Goal: Information Seeking & Learning: Learn about a topic

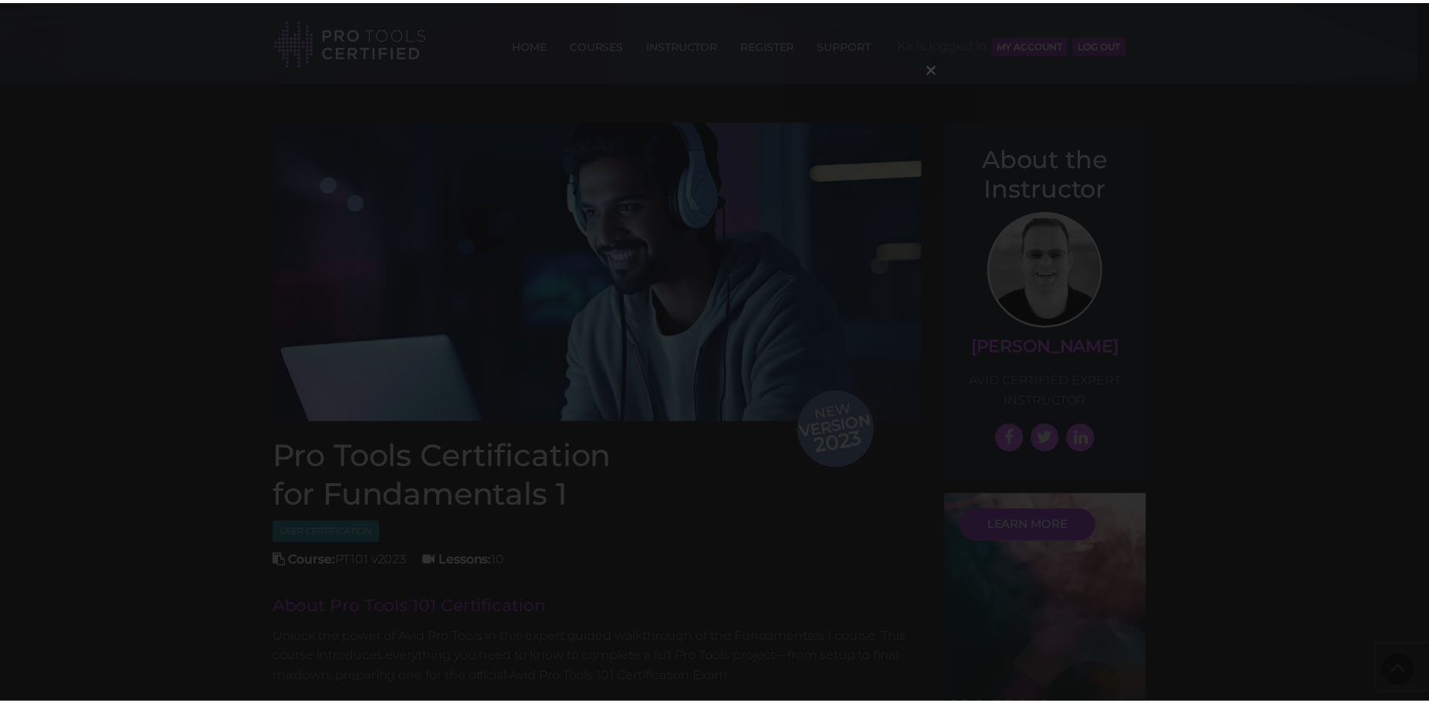
scroll to position [2116, 0]
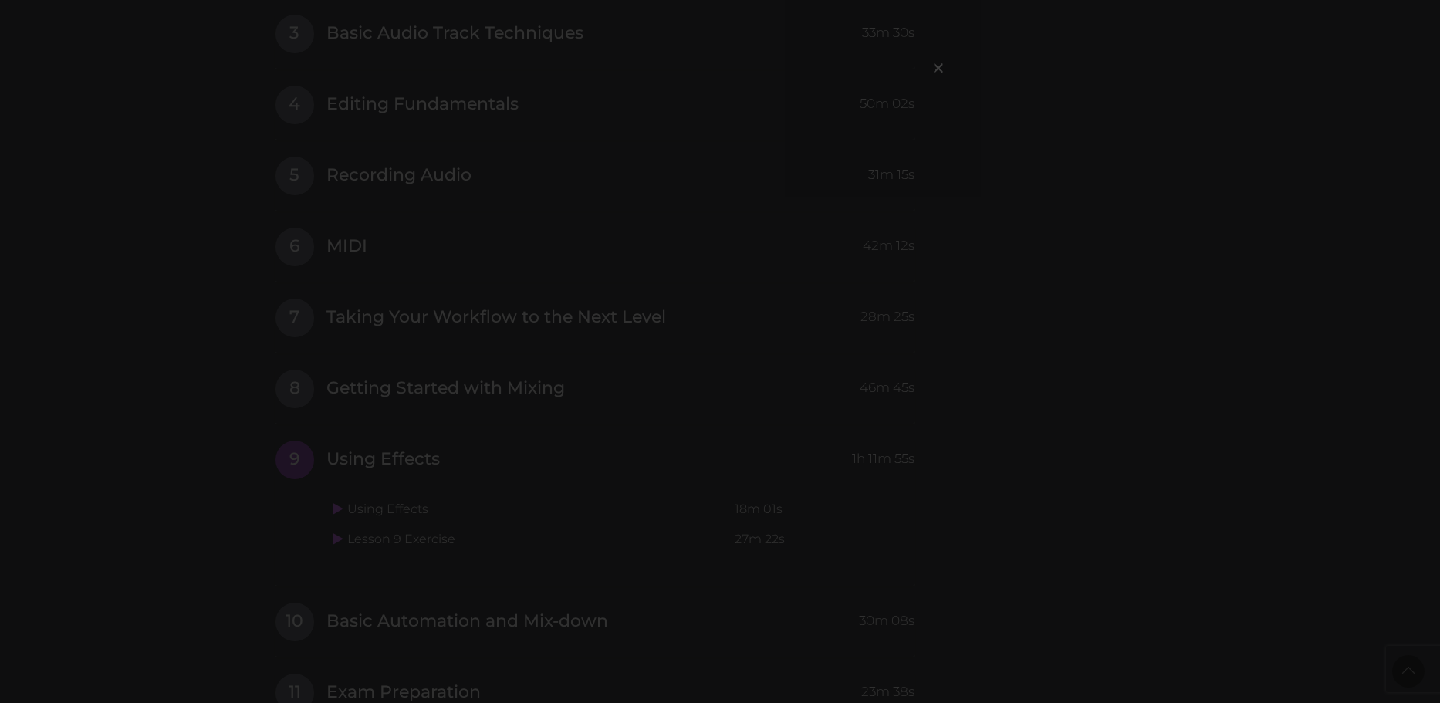
click at [1049, 169] on div "×" at bounding box center [720, 351] width 1440 height 703
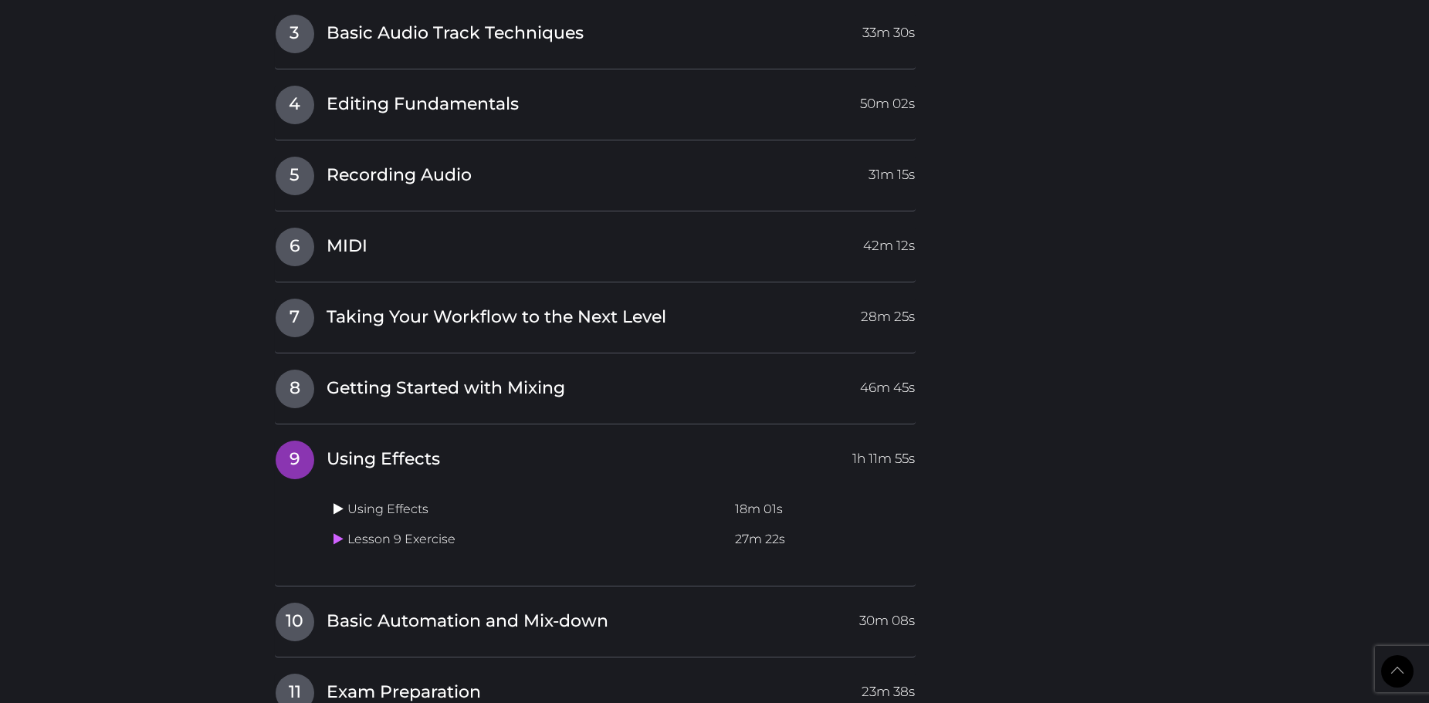
click at [339, 510] on icon at bounding box center [338, 508] width 10 height 12
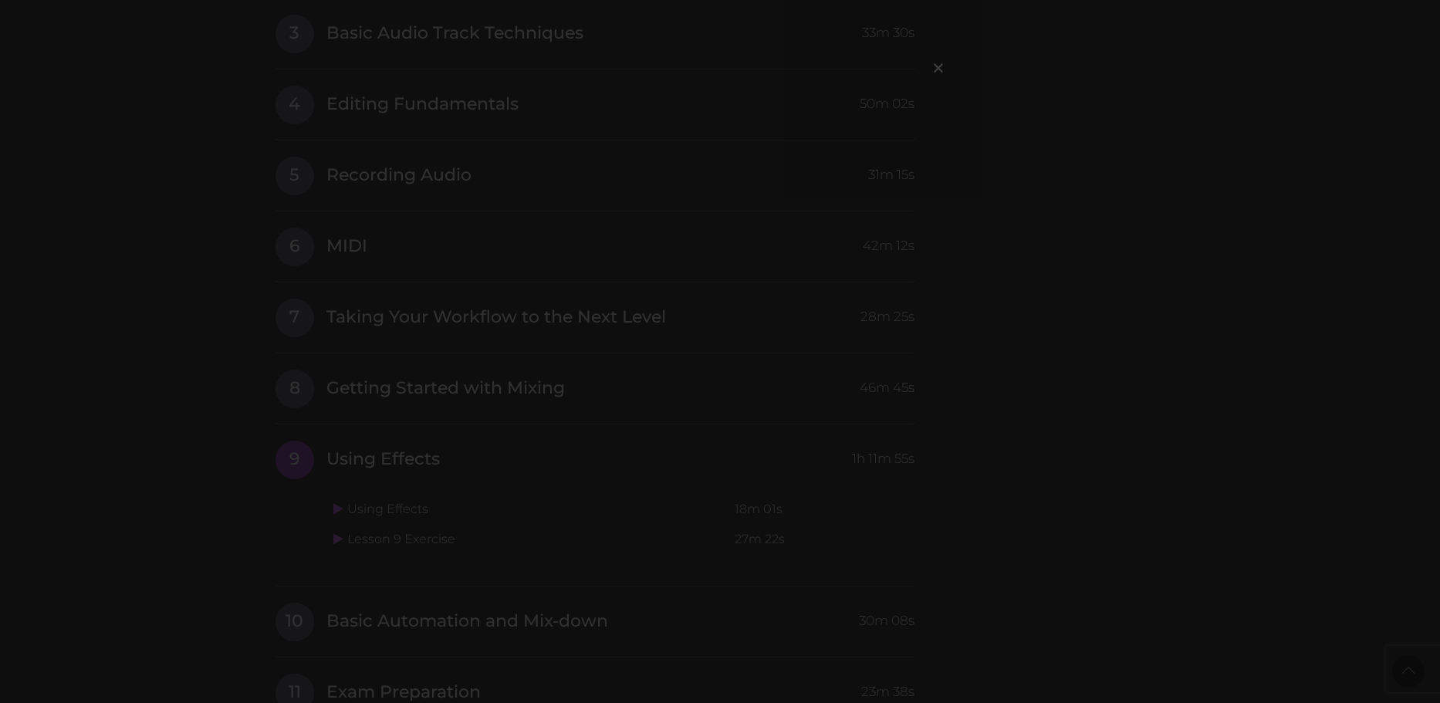
click at [1079, 142] on div "×" at bounding box center [720, 351] width 1440 height 703
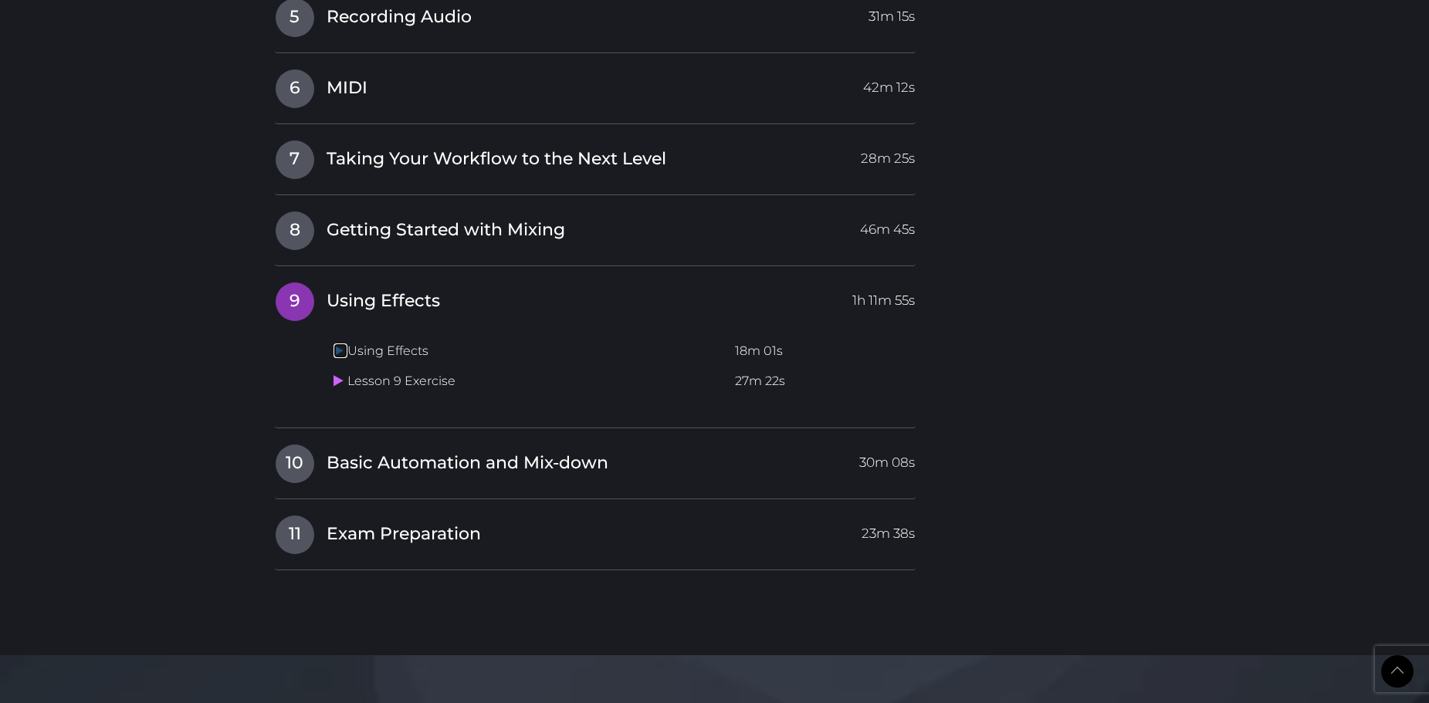
scroll to position [2275, 0]
click at [306, 472] on span "10" at bounding box center [295, 463] width 39 height 39
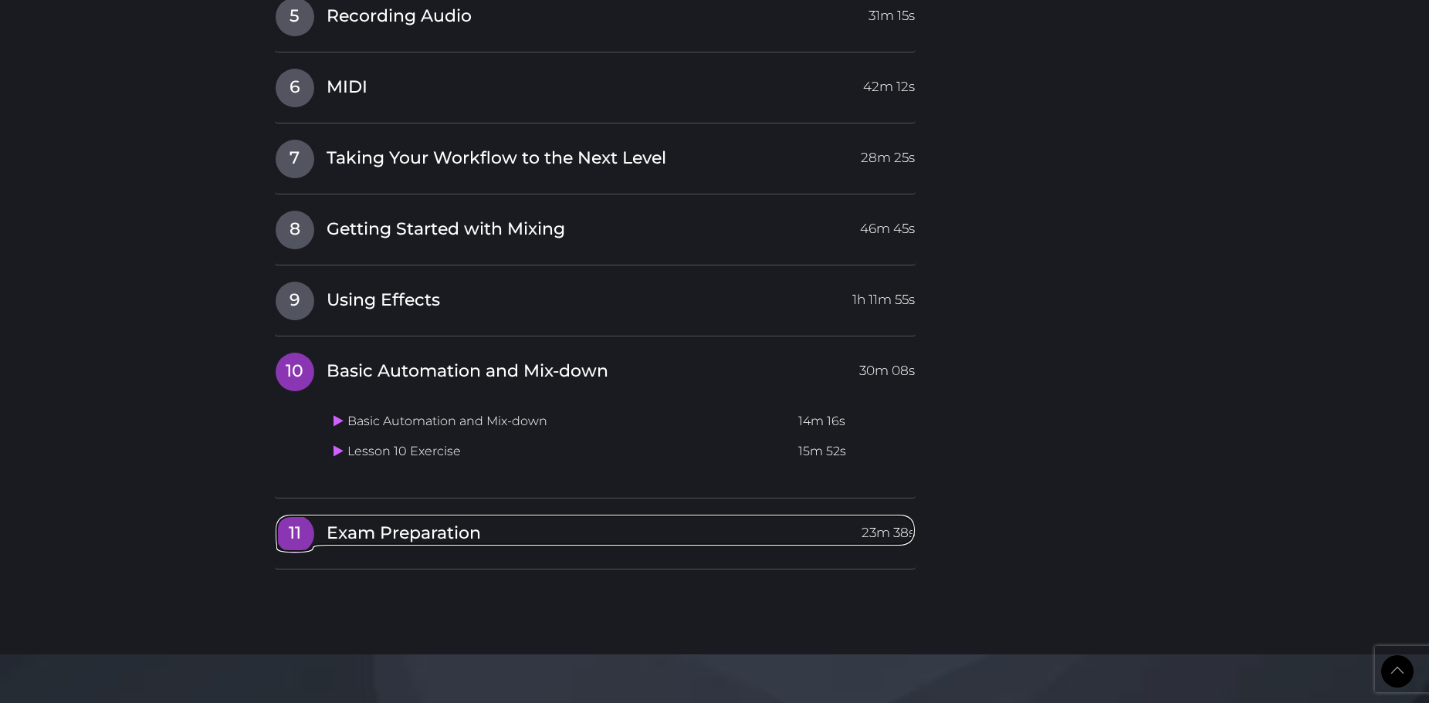
click at [358, 540] on span "Exam Preparation" at bounding box center [403, 534] width 154 height 24
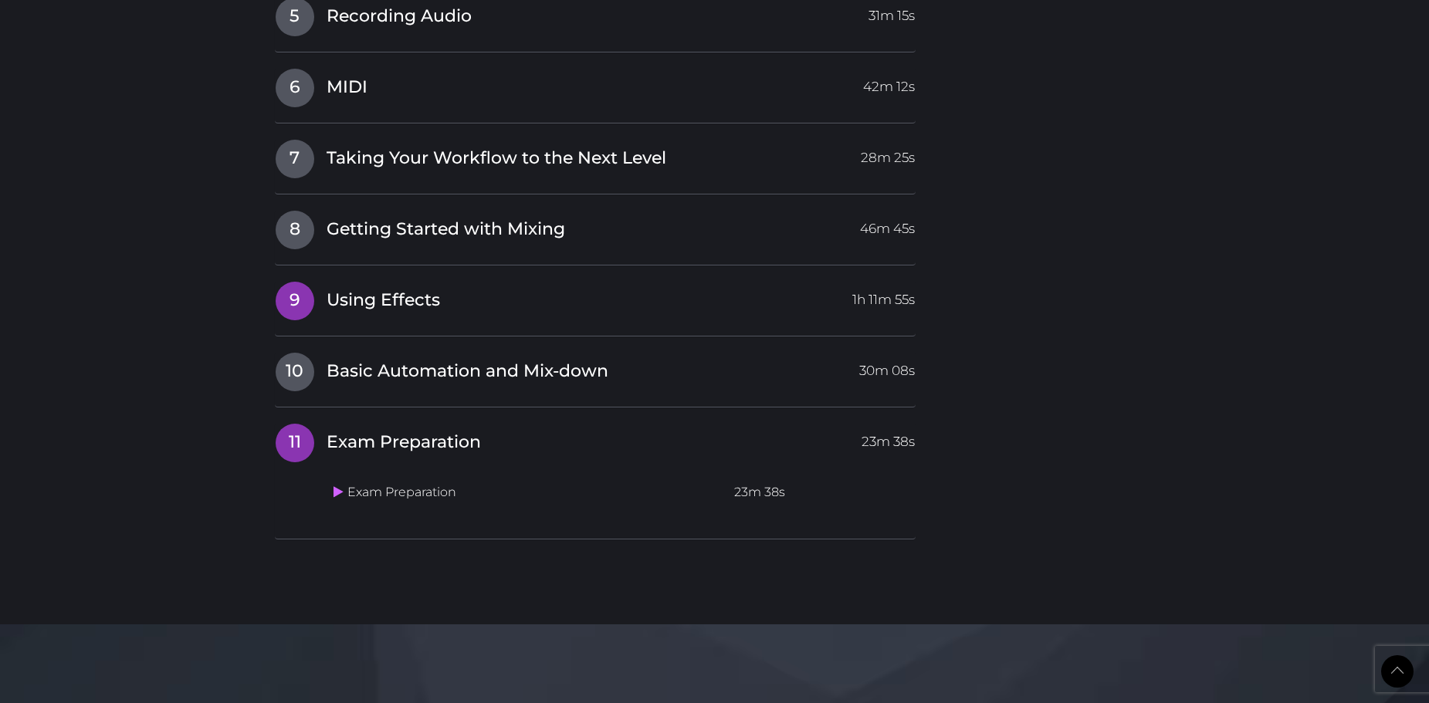
click at [312, 309] on span "9" at bounding box center [295, 301] width 39 height 39
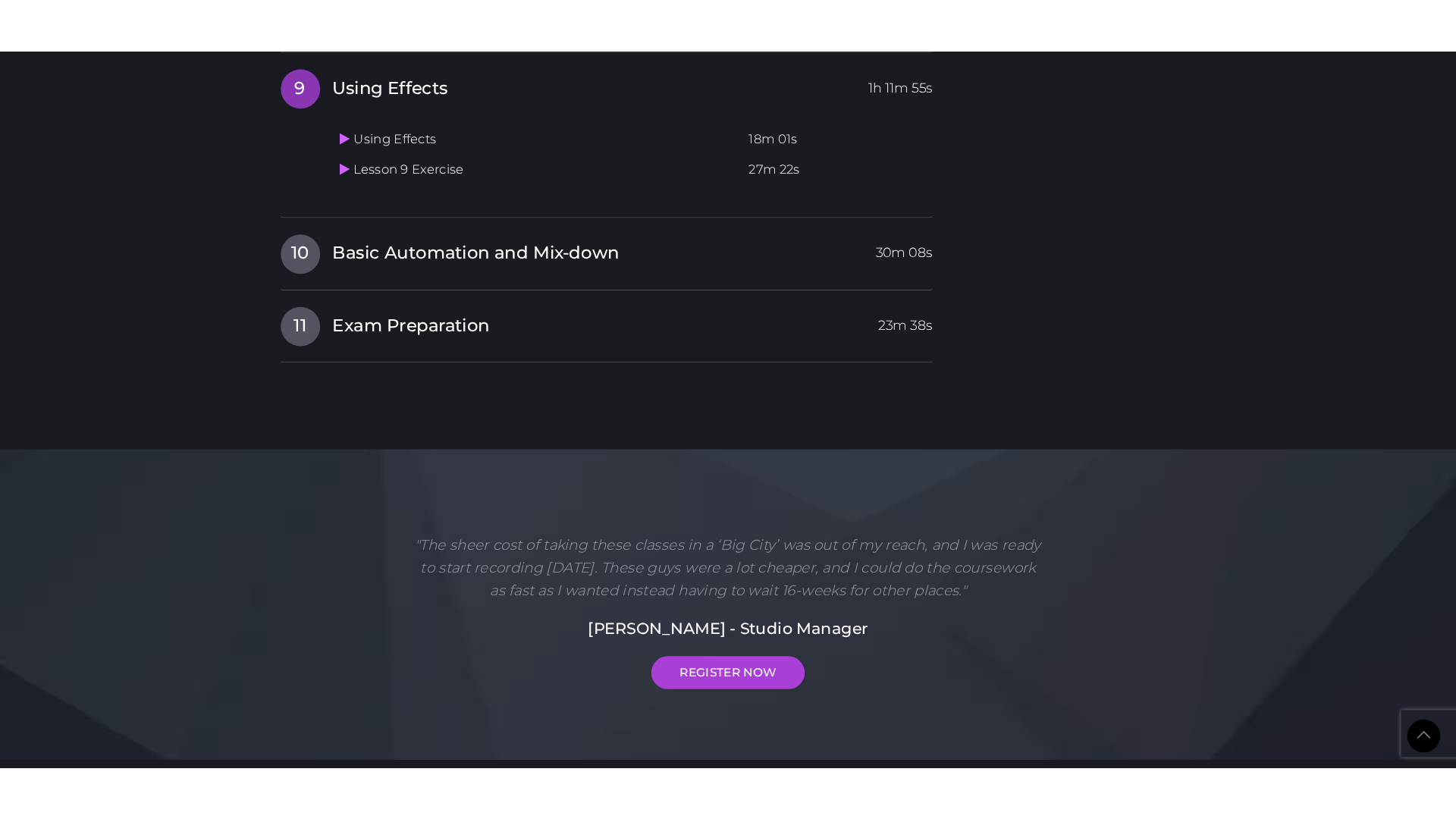
scroll to position [2323, 0]
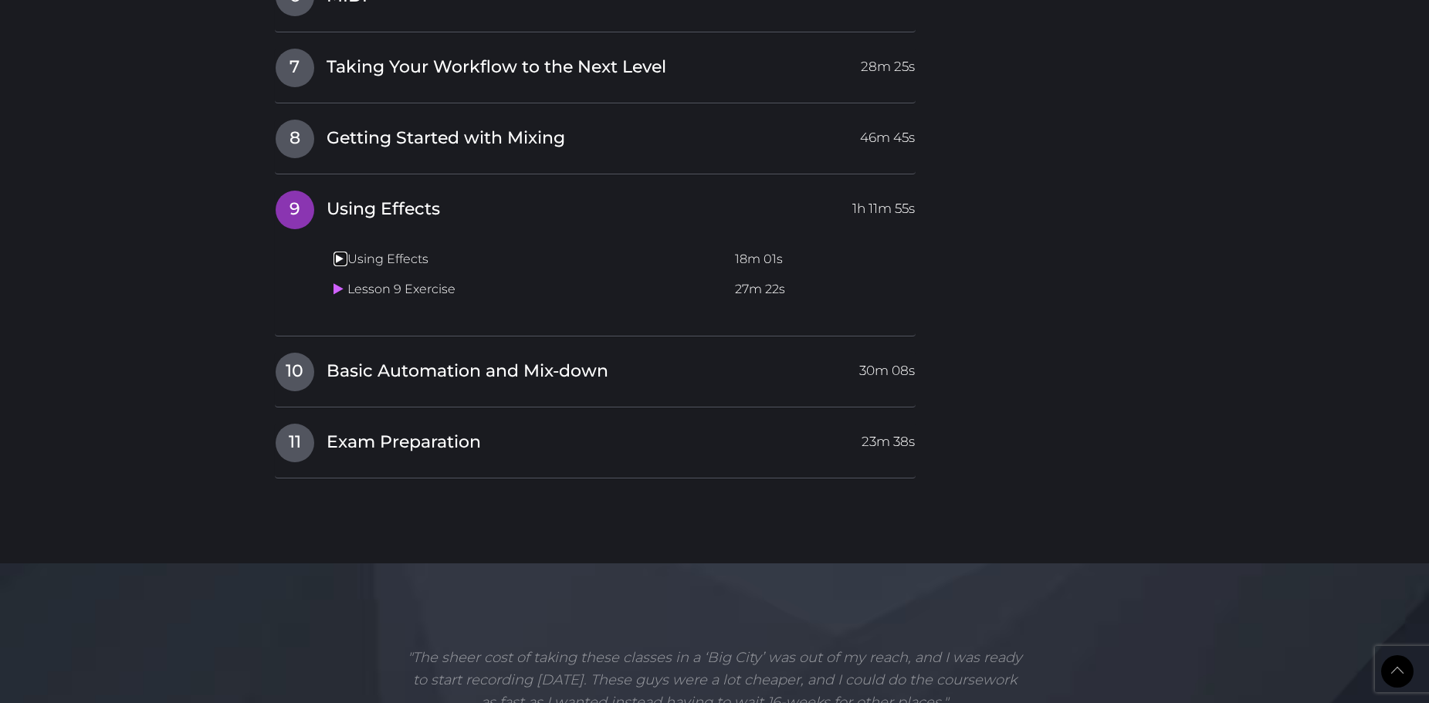
click at [340, 259] on icon at bounding box center [338, 258] width 10 height 12
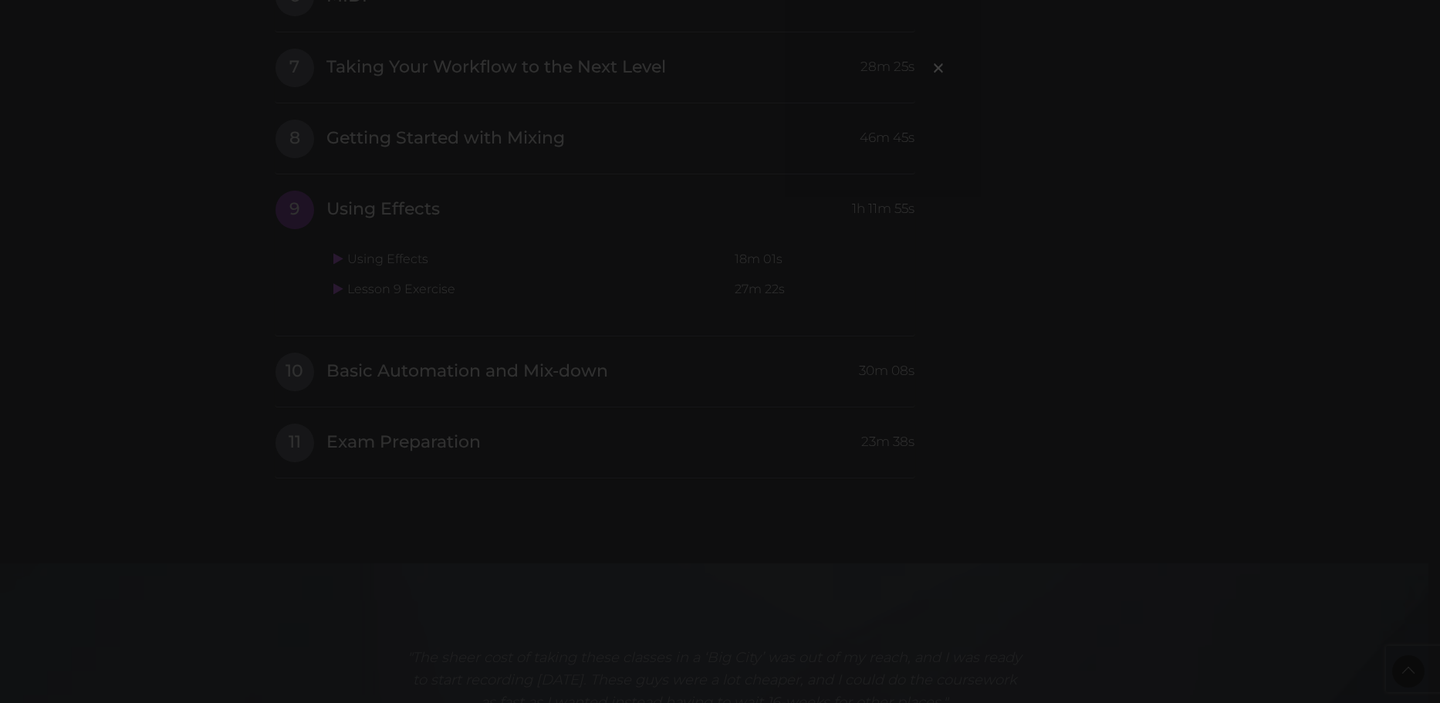
click at [264, 313] on div "×" at bounding box center [720, 351] width 1440 height 703
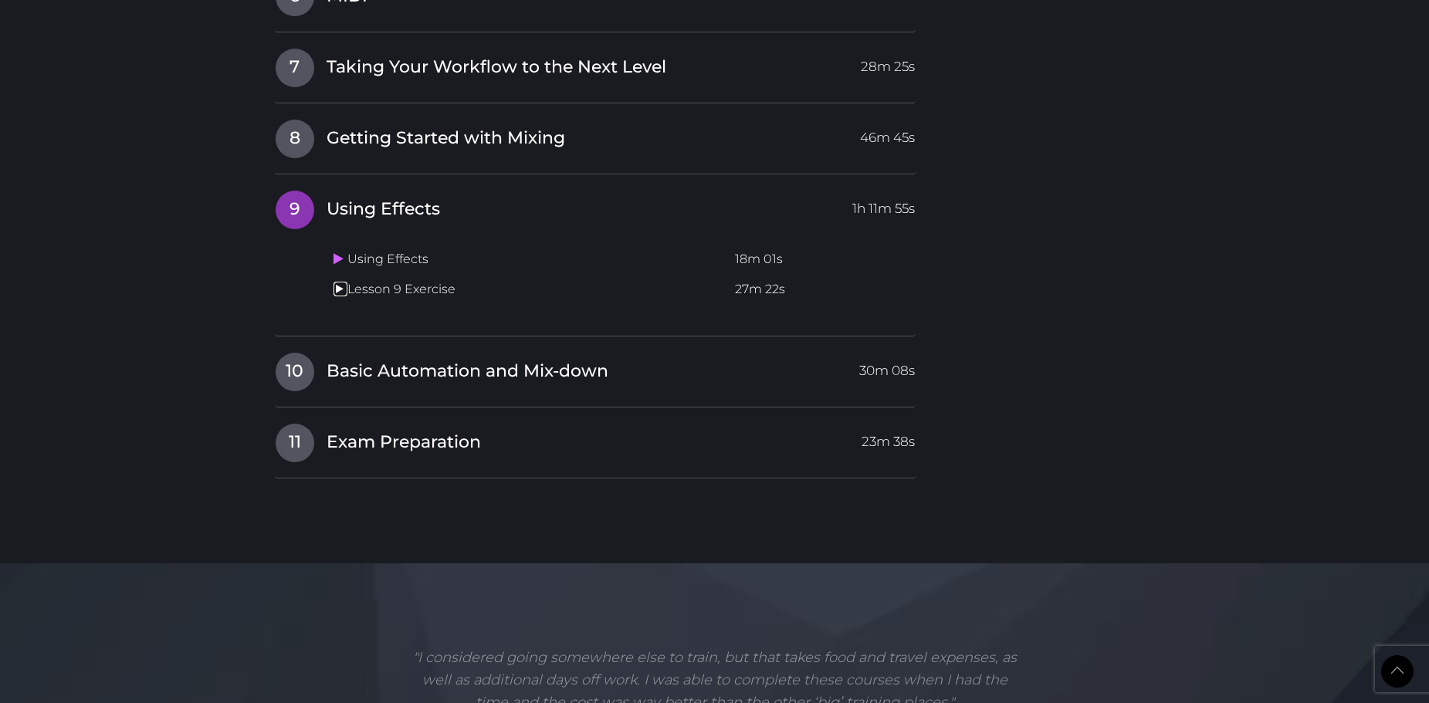
click at [333, 291] on icon at bounding box center [338, 288] width 10 height 12
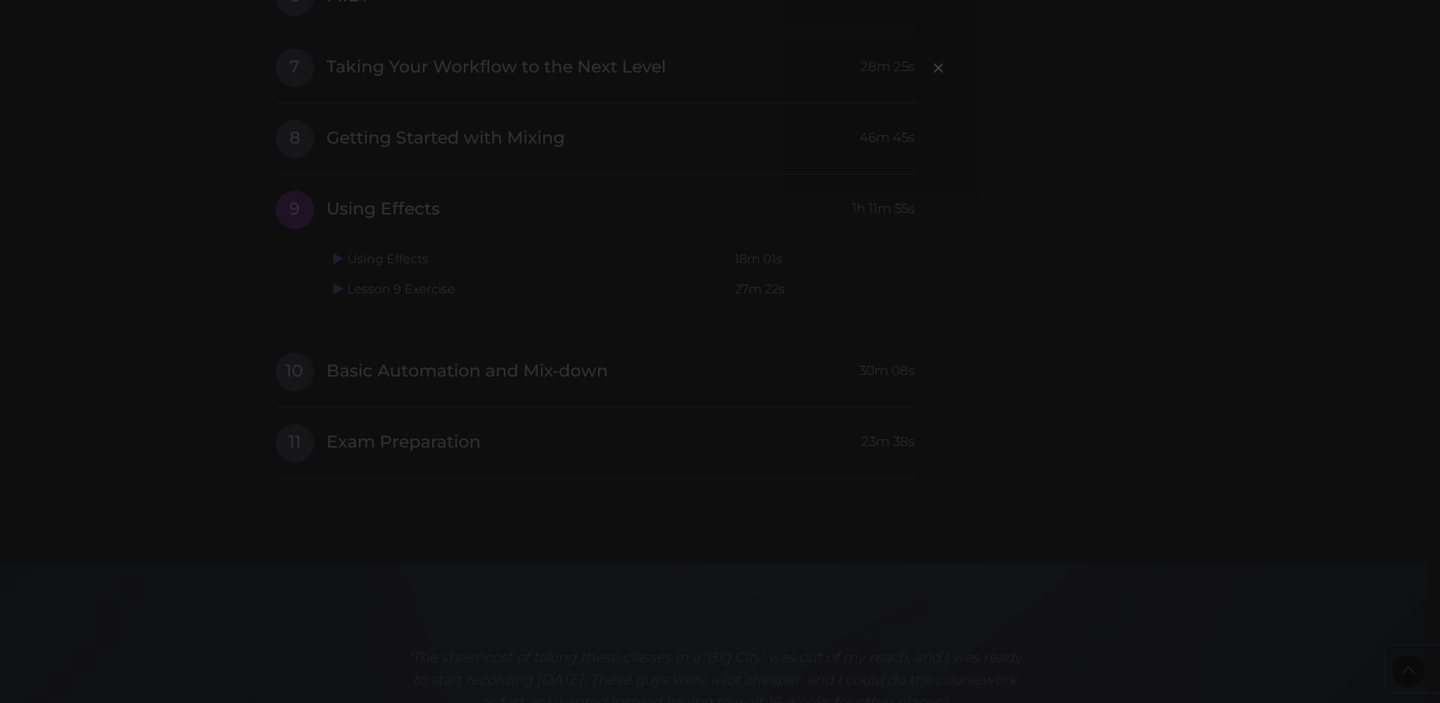
click at [1066, 222] on div "×" at bounding box center [720, 351] width 1440 height 703
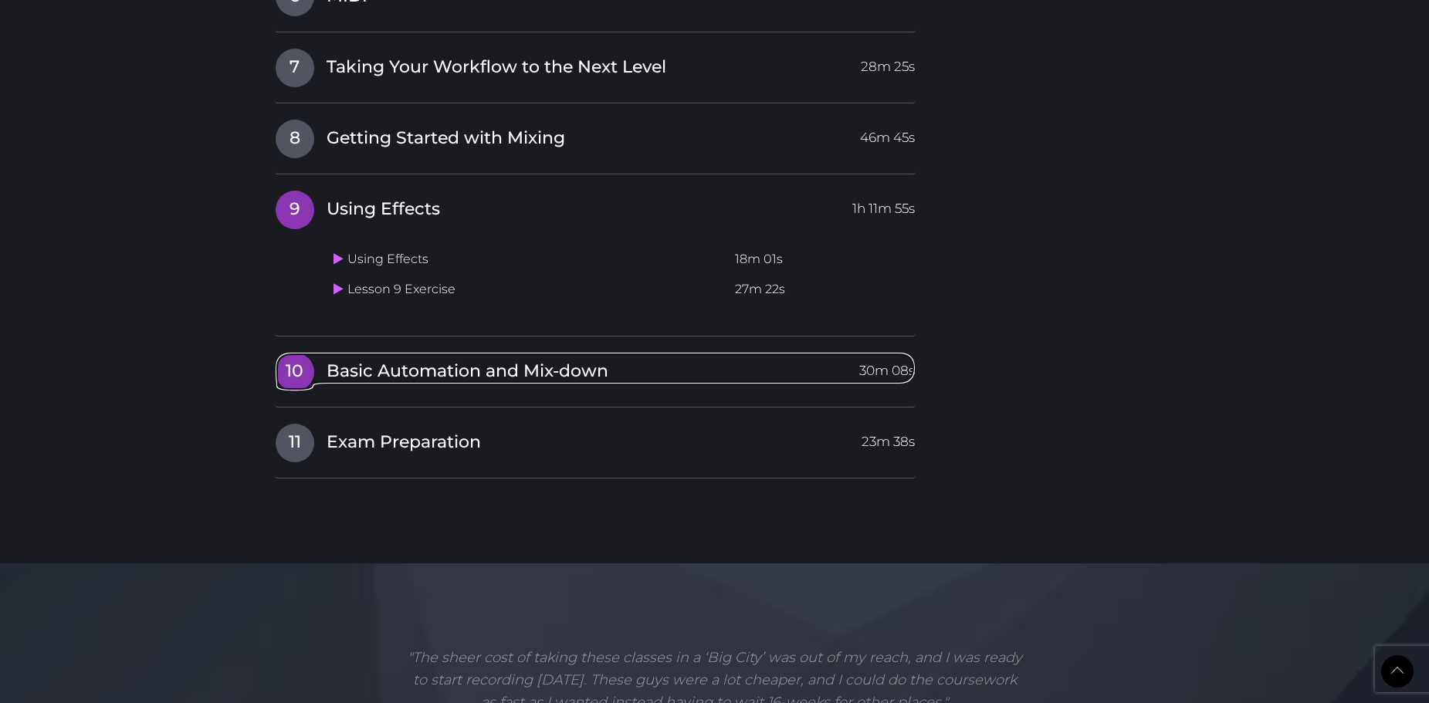
click at [374, 370] on span "Basic Automation and Mix-down" at bounding box center [467, 372] width 282 height 24
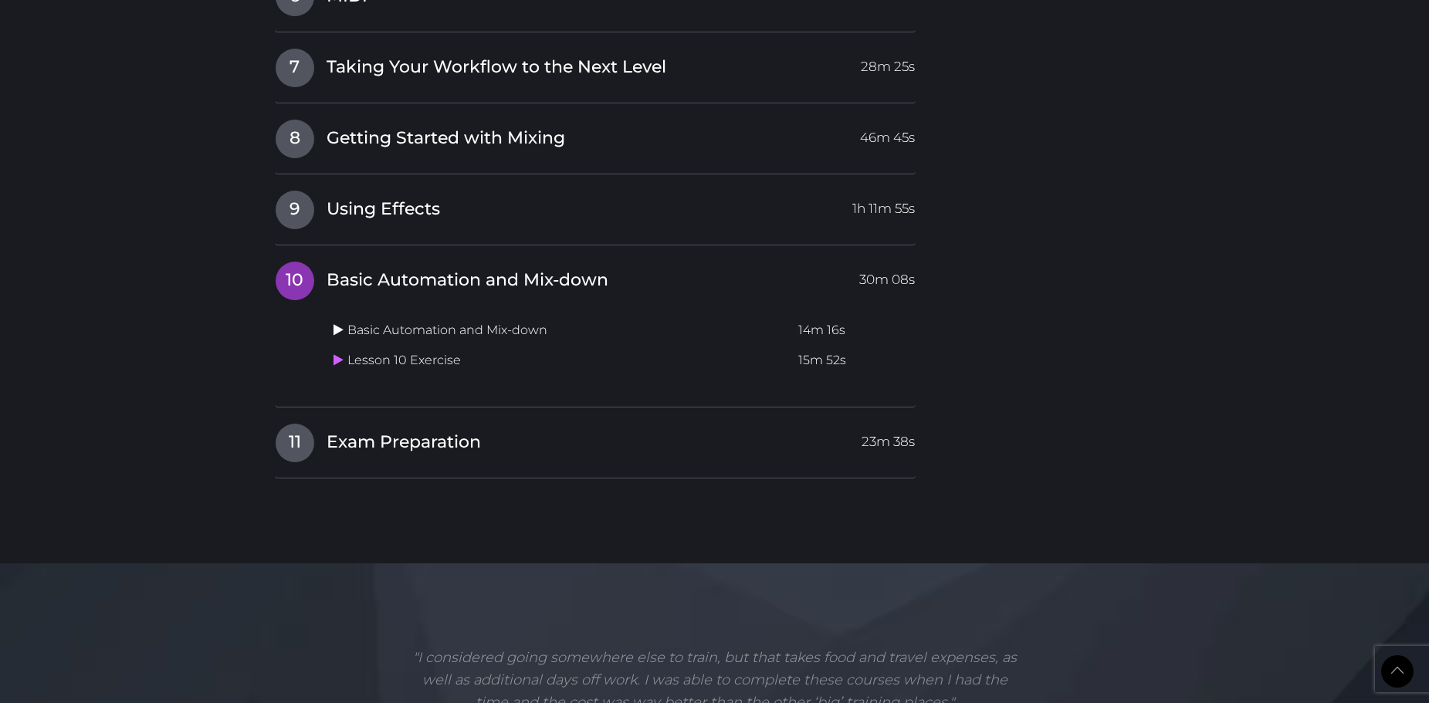
click at [339, 330] on icon at bounding box center [338, 329] width 10 height 12
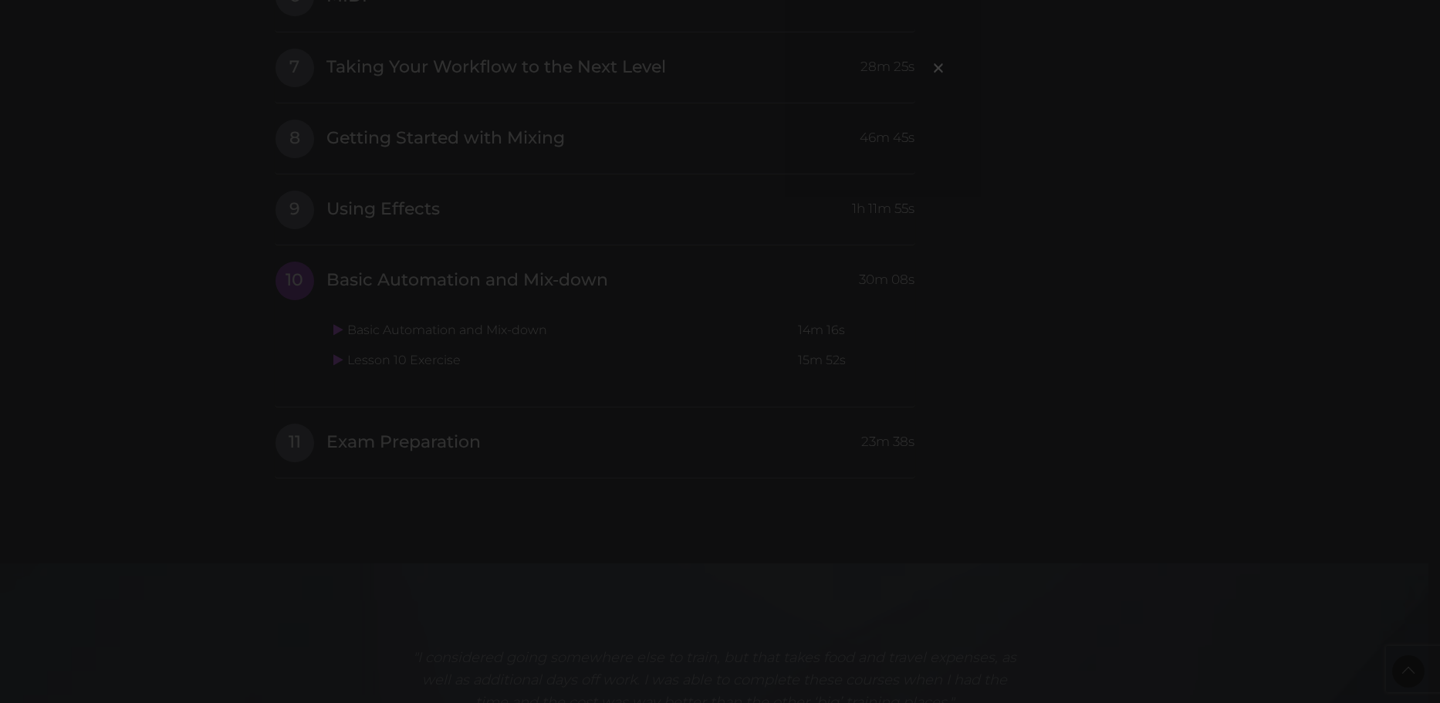
click at [927, 68] on div "×" at bounding box center [720, 351] width 1440 height 703
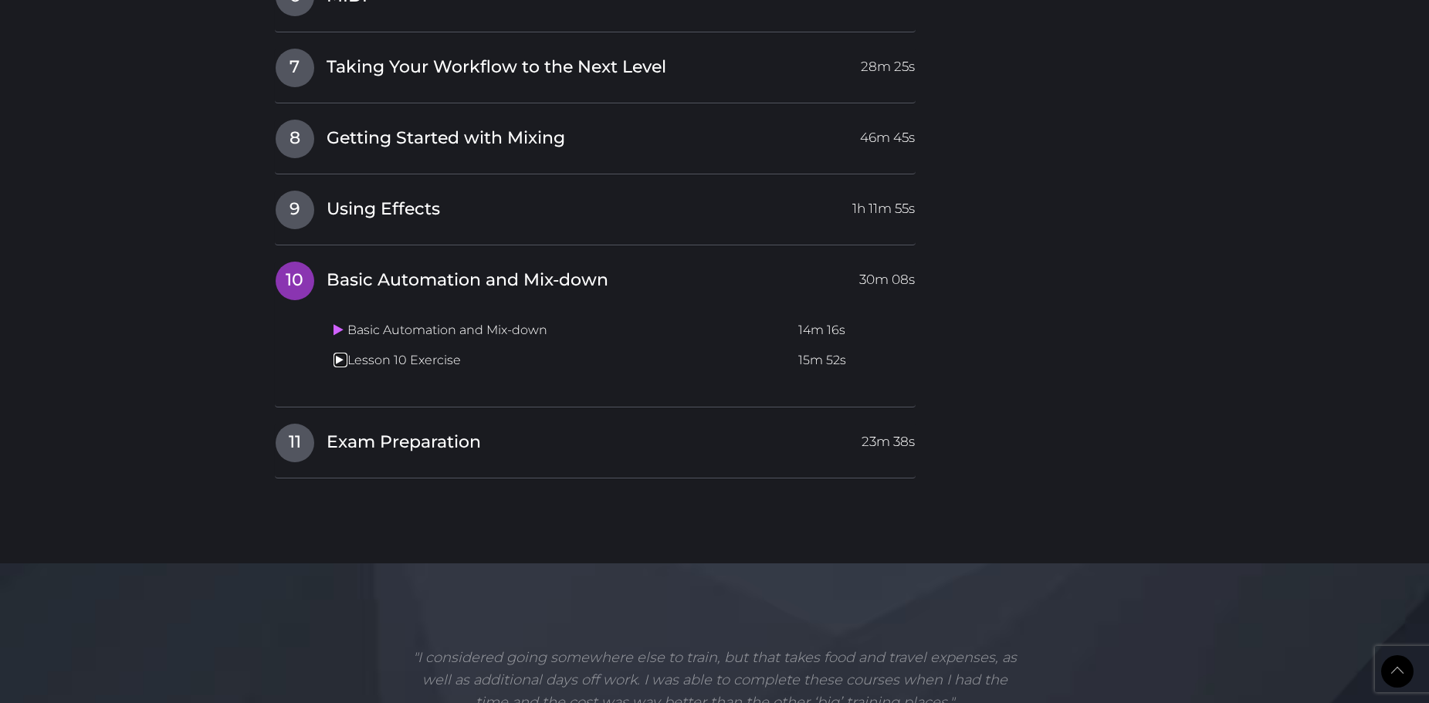
click at [338, 357] on icon at bounding box center [338, 359] width 10 height 12
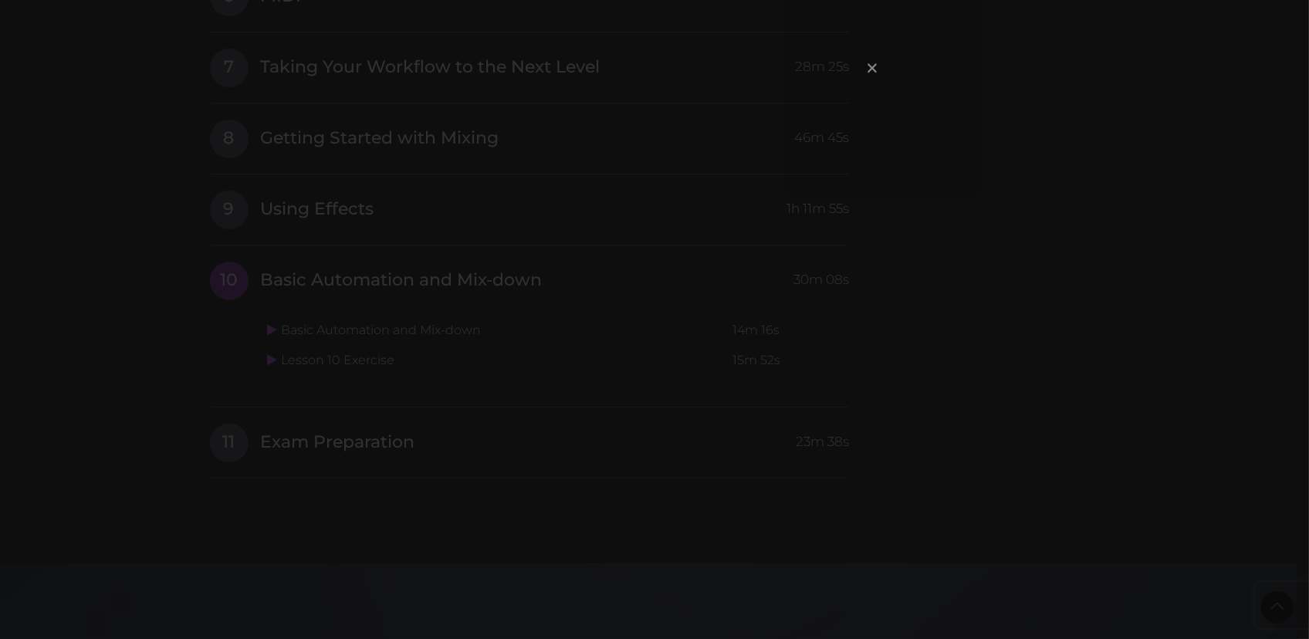
click at [871, 71] on span "×" at bounding box center [872, 67] width 15 height 33
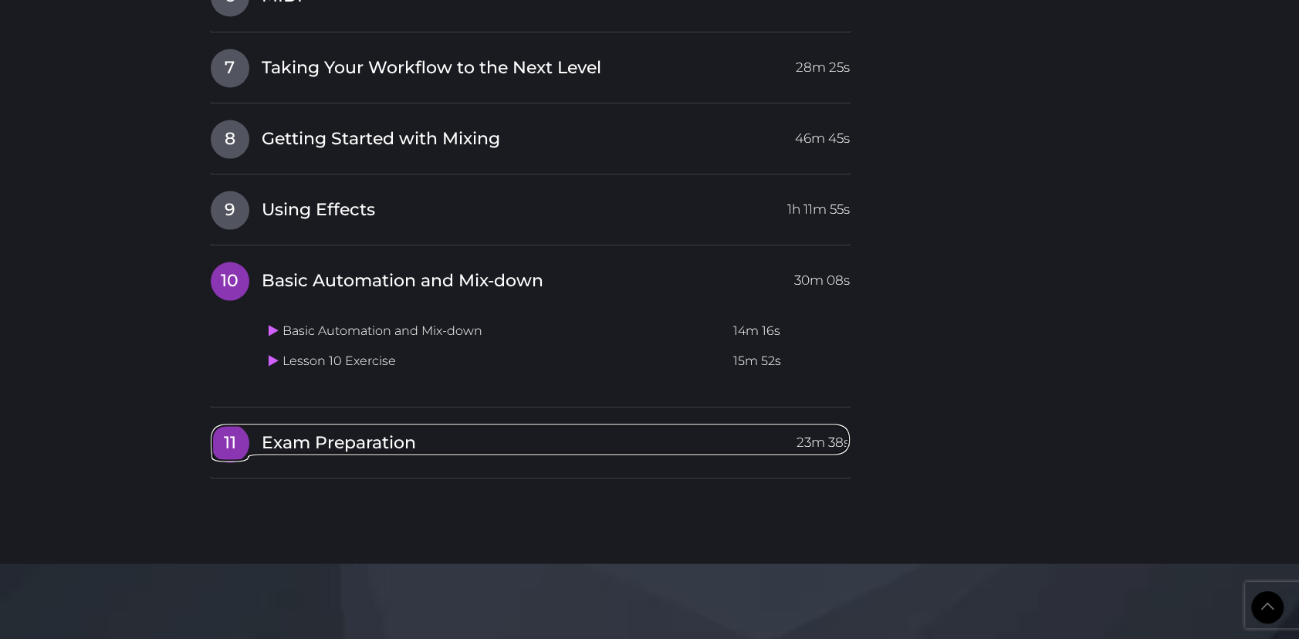
click at [228, 437] on span "11" at bounding box center [230, 443] width 39 height 39
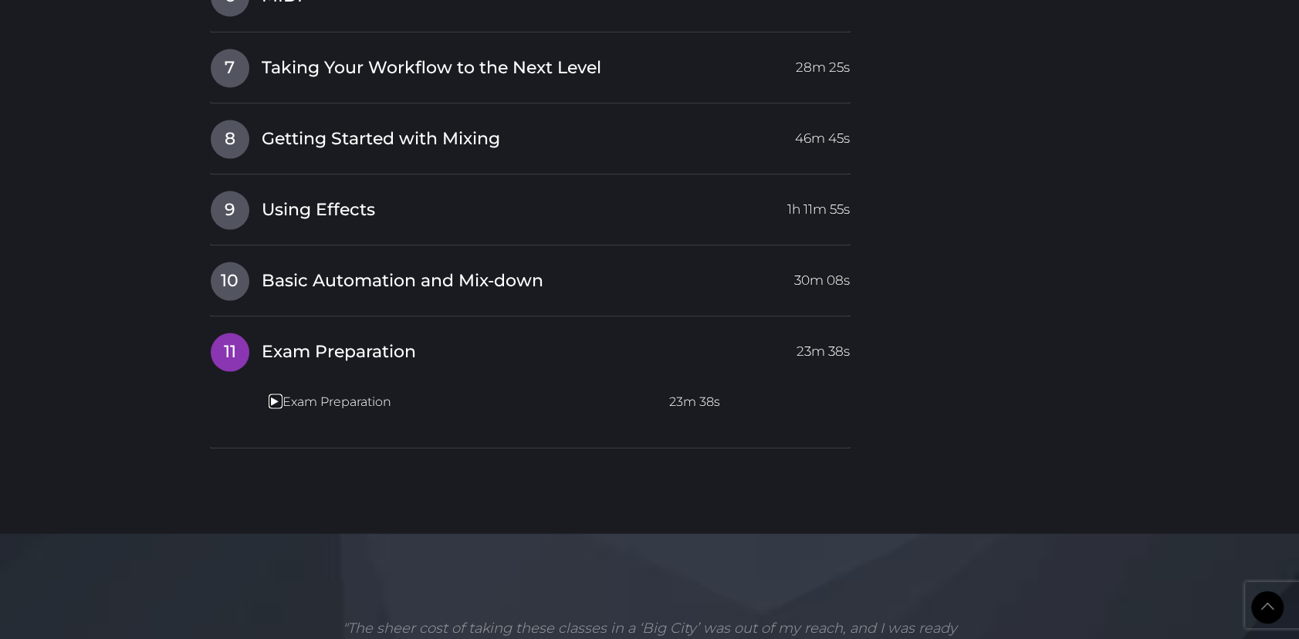
click at [271, 404] on icon at bounding box center [274, 400] width 10 height 12
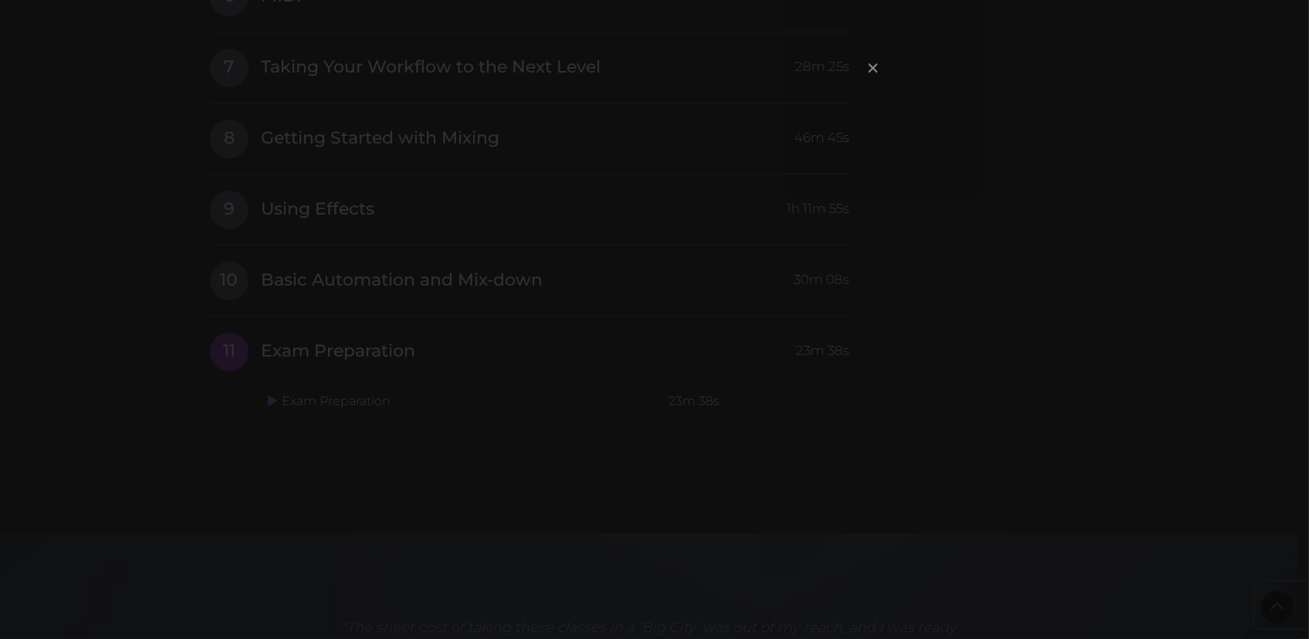
click at [872, 64] on span "×" at bounding box center [872, 67] width 15 height 33
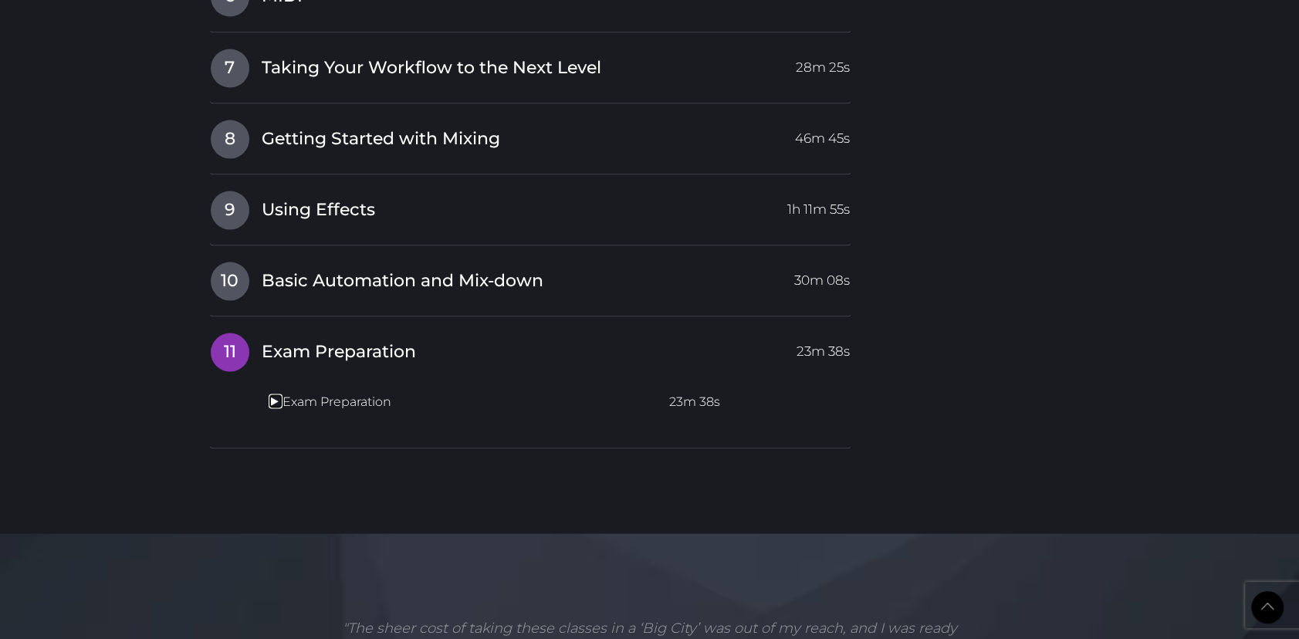
click at [270, 400] on icon at bounding box center [274, 400] width 10 height 12
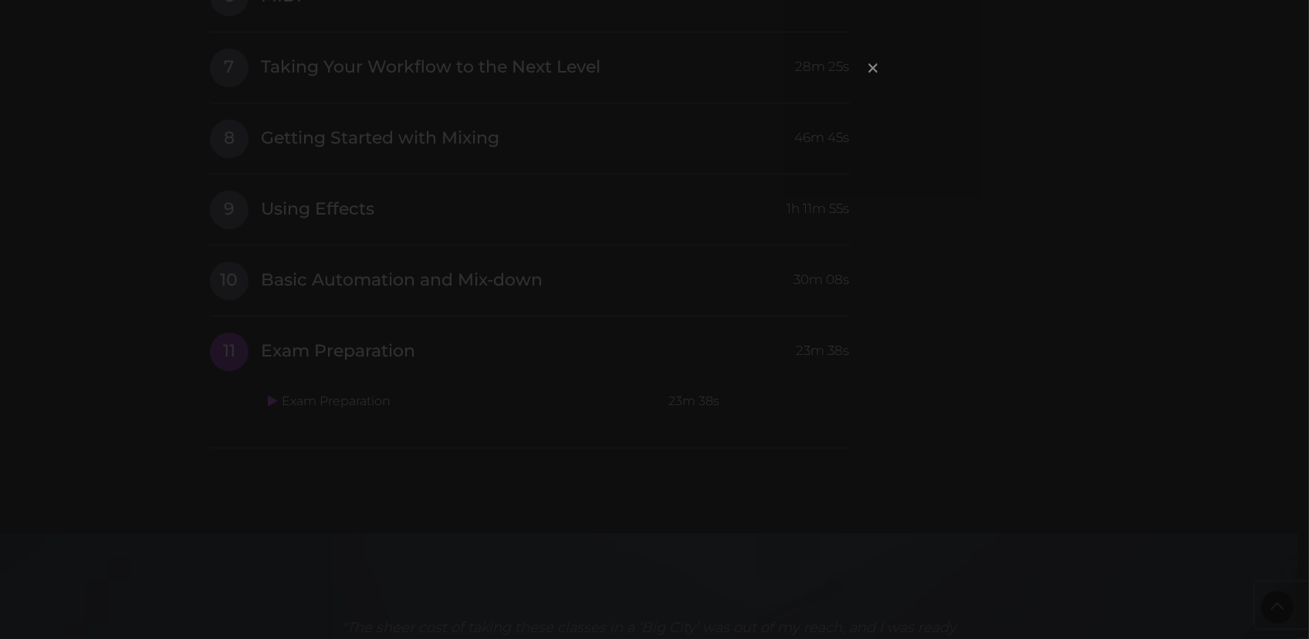
click at [873, 73] on span "×" at bounding box center [872, 67] width 15 height 33
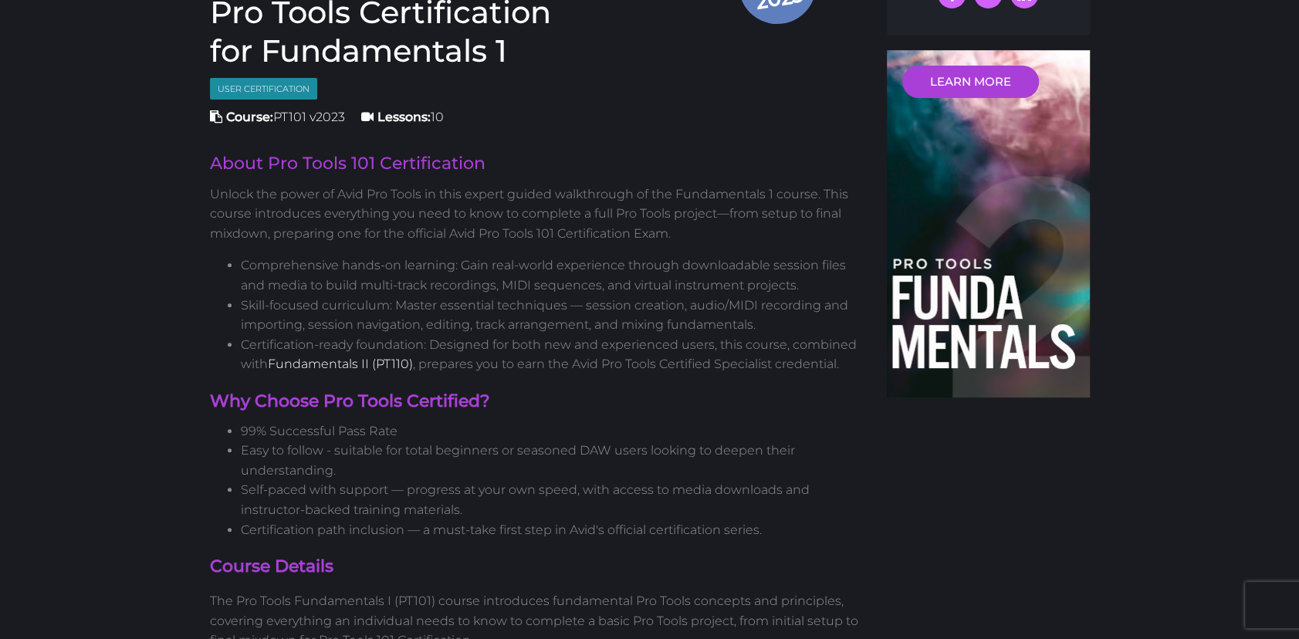
scroll to position [445, 0]
click at [339, 364] on link "Fundamentals II (PT110)" at bounding box center [340, 363] width 145 height 15
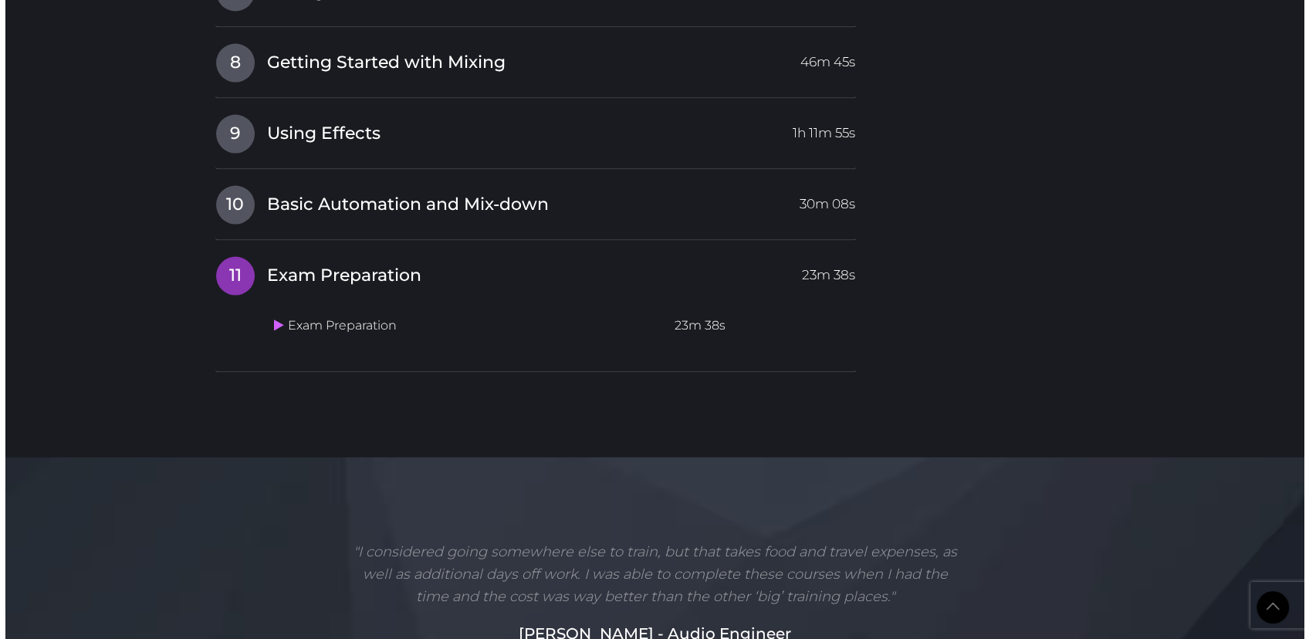
scroll to position [2440, 0]
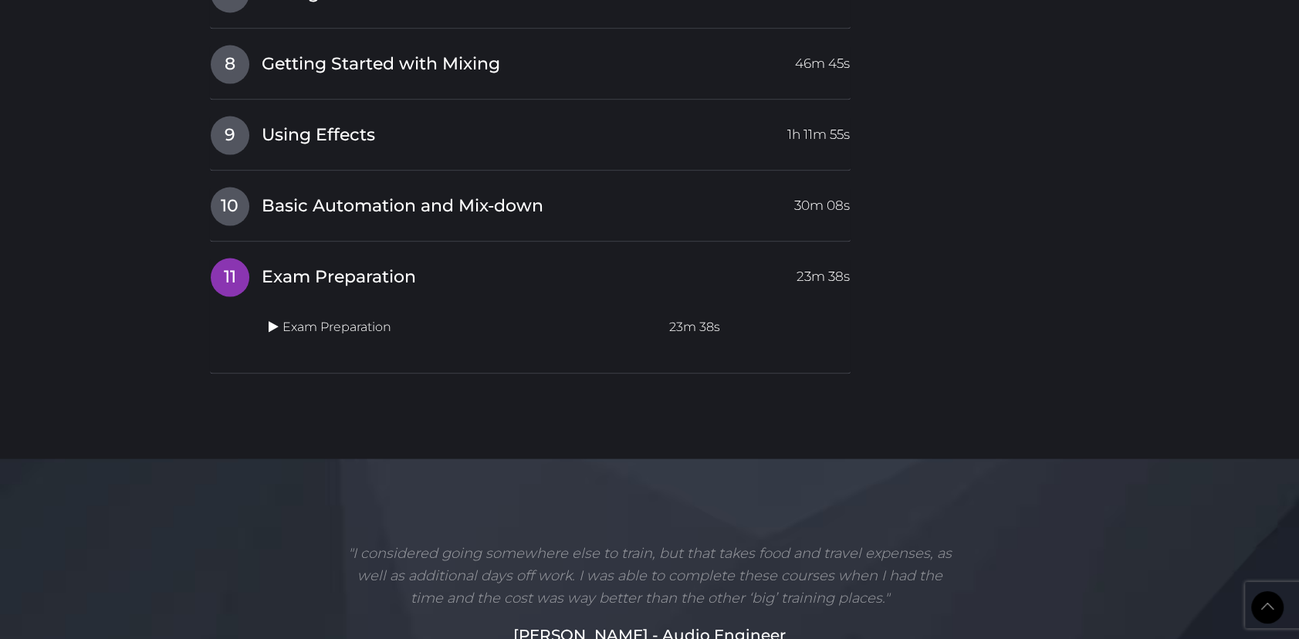
click at [273, 323] on icon at bounding box center [274, 326] width 10 height 12
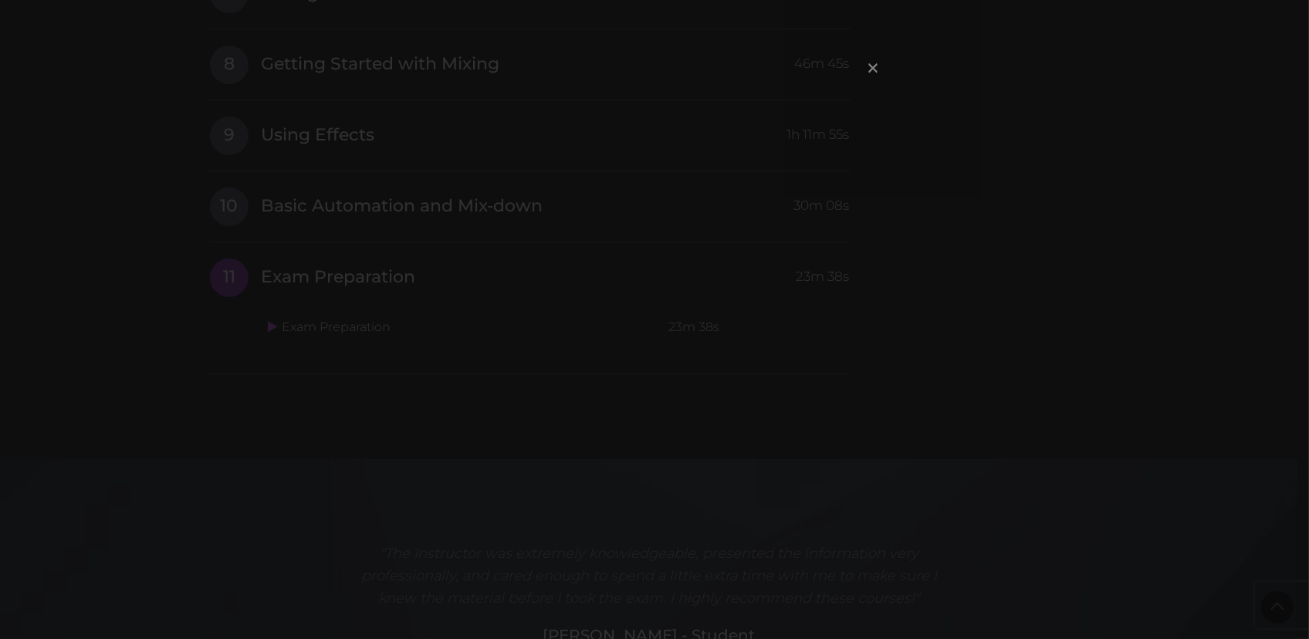
click at [871, 65] on span "×" at bounding box center [872, 67] width 15 height 33
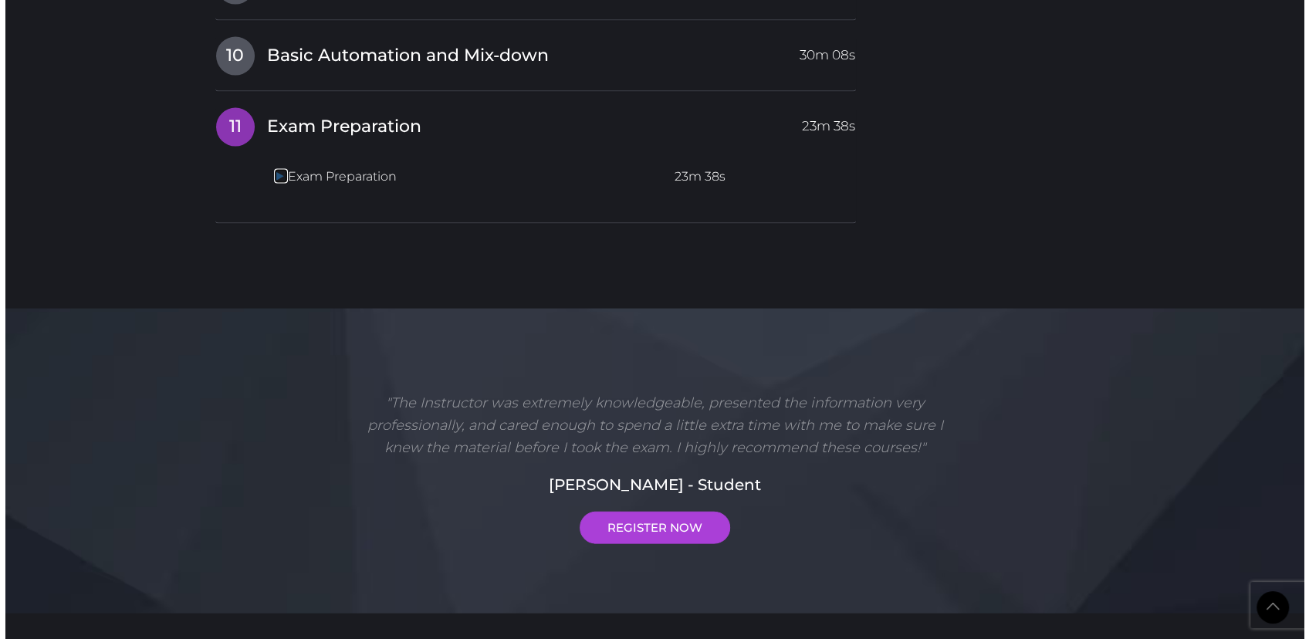
scroll to position [2610, 0]
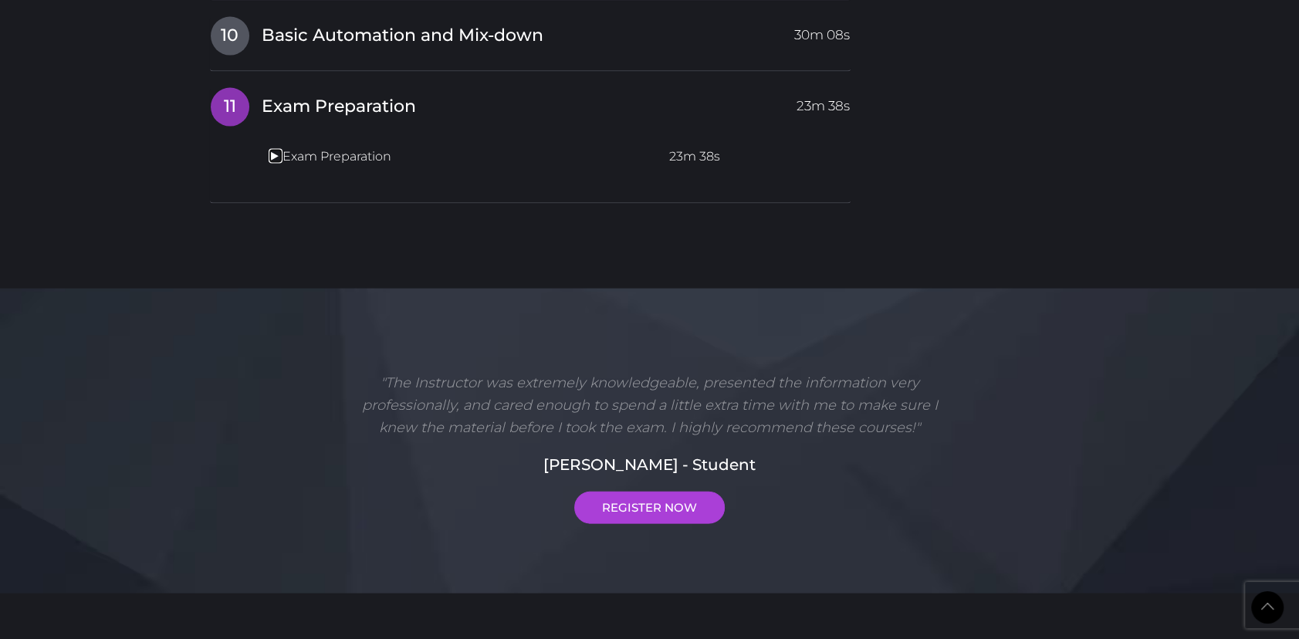
click at [276, 155] on icon at bounding box center [274, 156] width 10 height 12
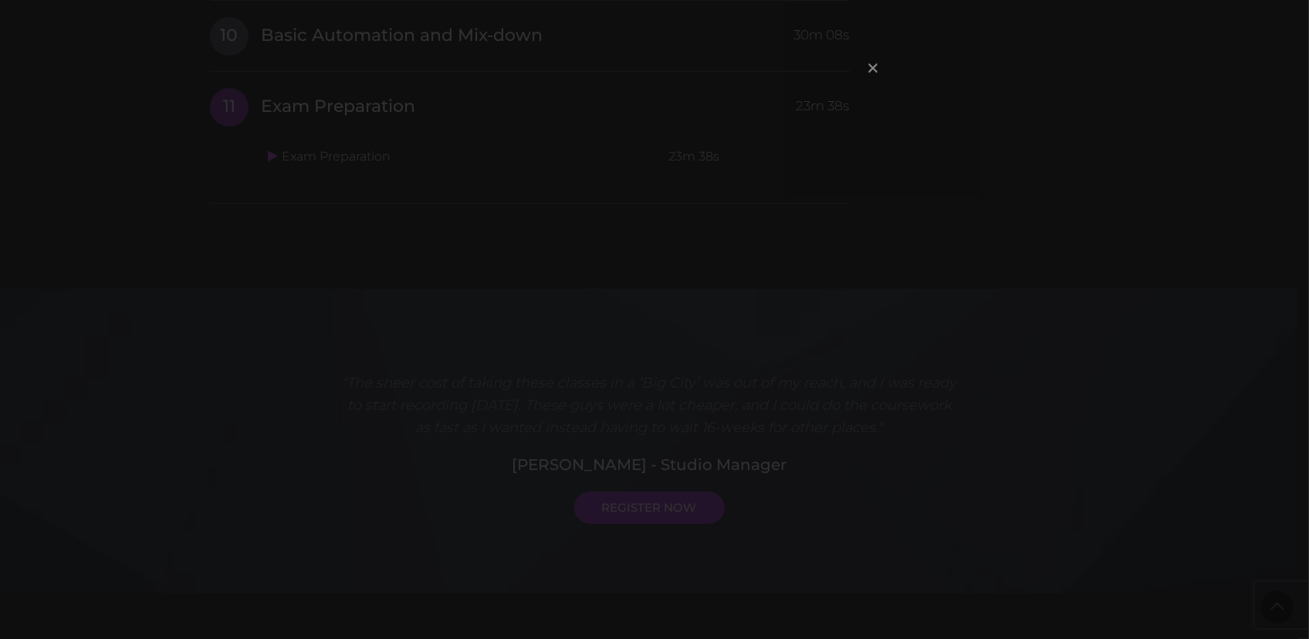
click at [877, 66] on span "×" at bounding box center [872, 67] width 15 height 33
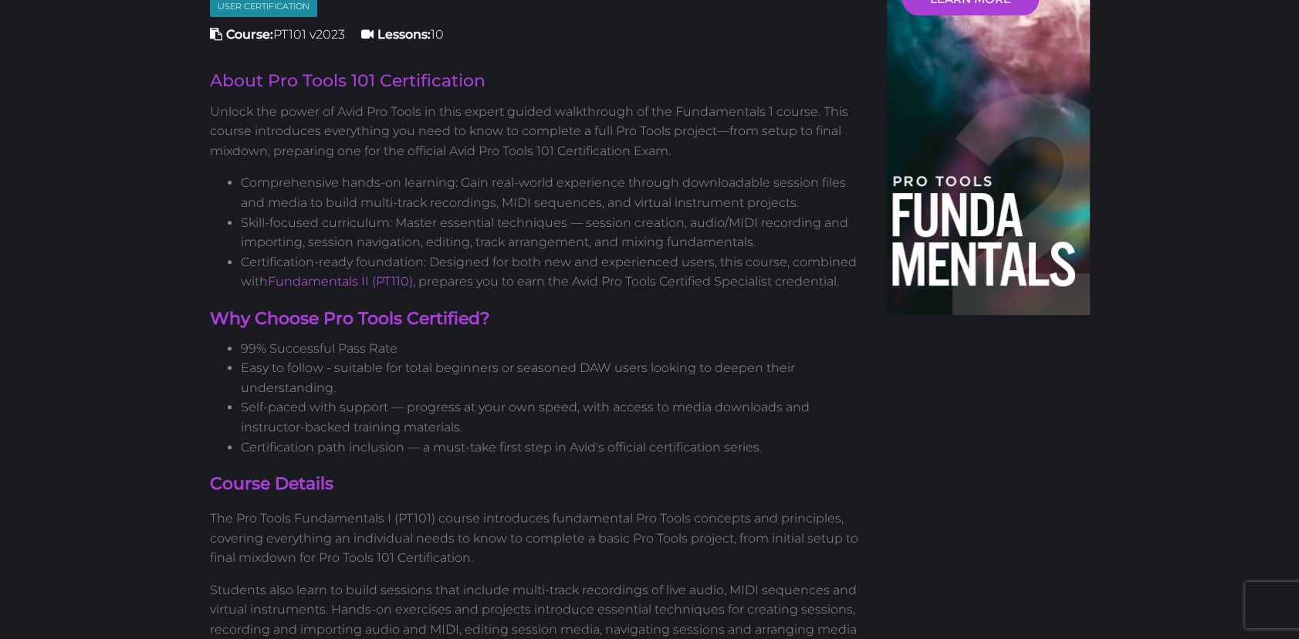
scroll to position [566, 0]
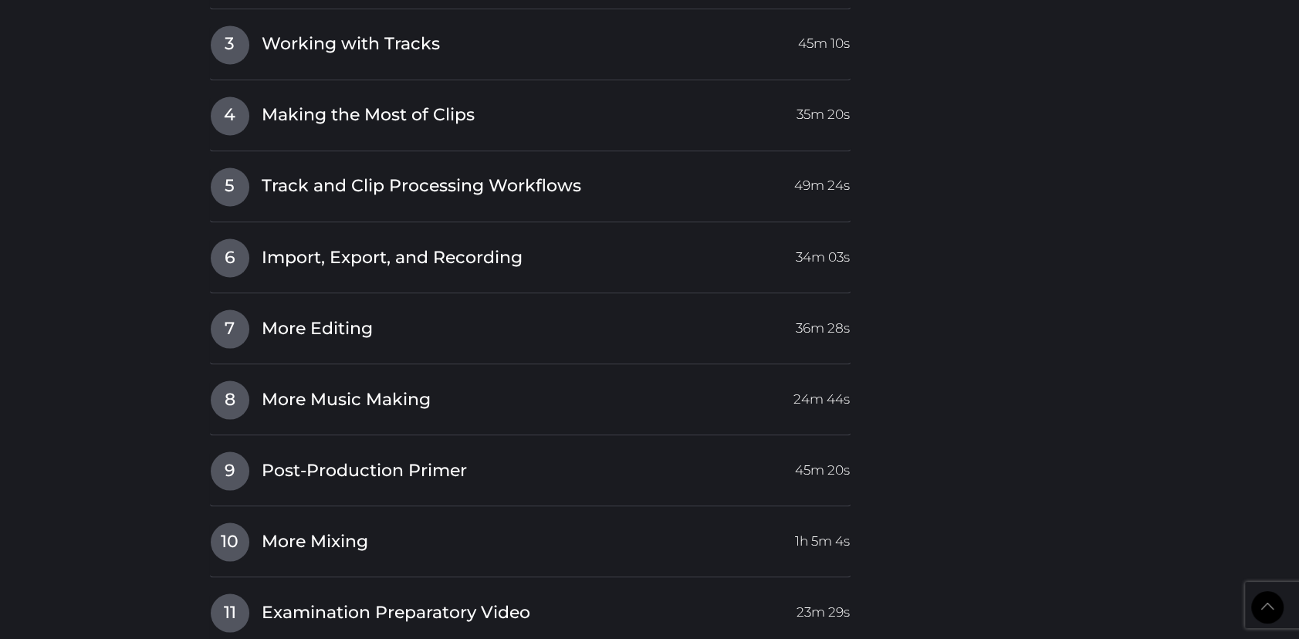
scroll to position [2240, 0]
